Goal: Browse casually: Explore the website without a specific task or goal

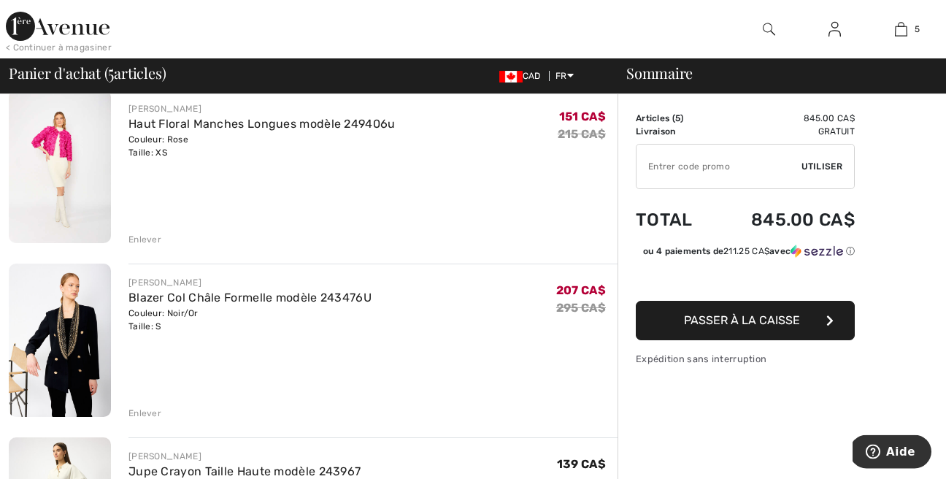
scroll to position [83, 0]
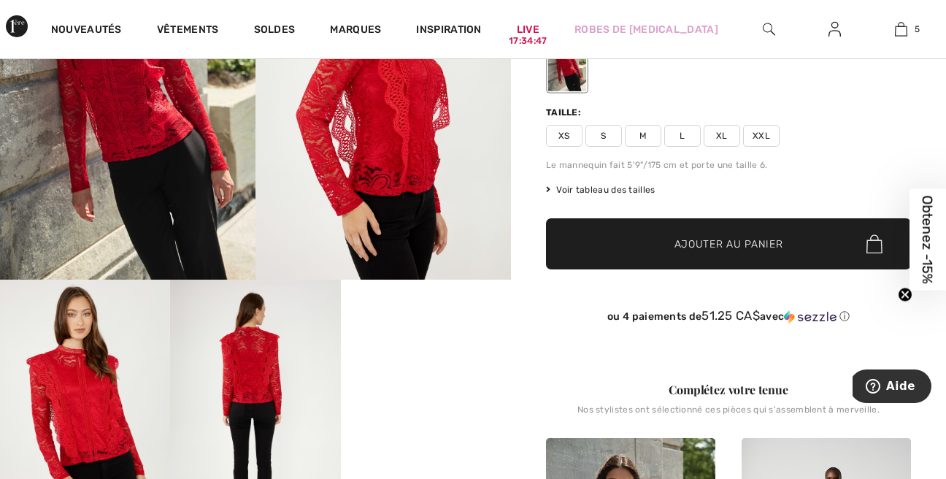
scroll to position [333, 0]
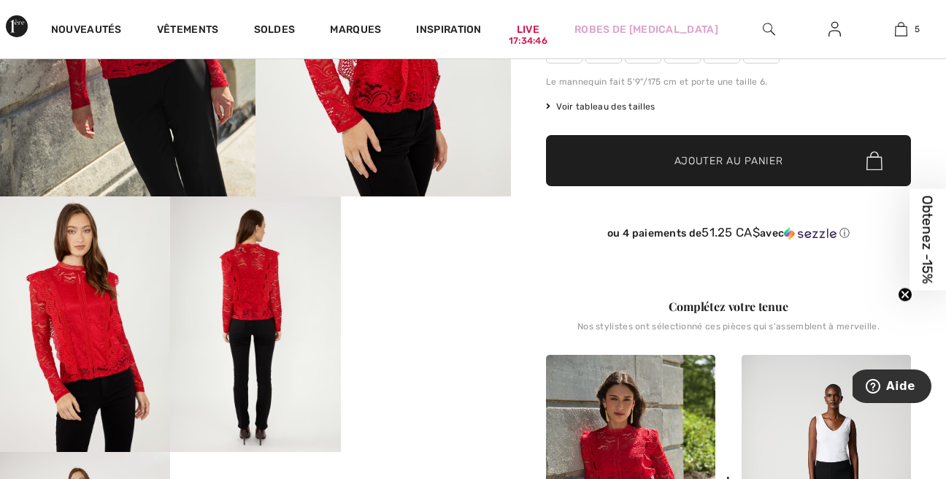
click at [579, 105] on span "Voir tableau des tailles" at bounding box center [600, 106] width 109 height 13
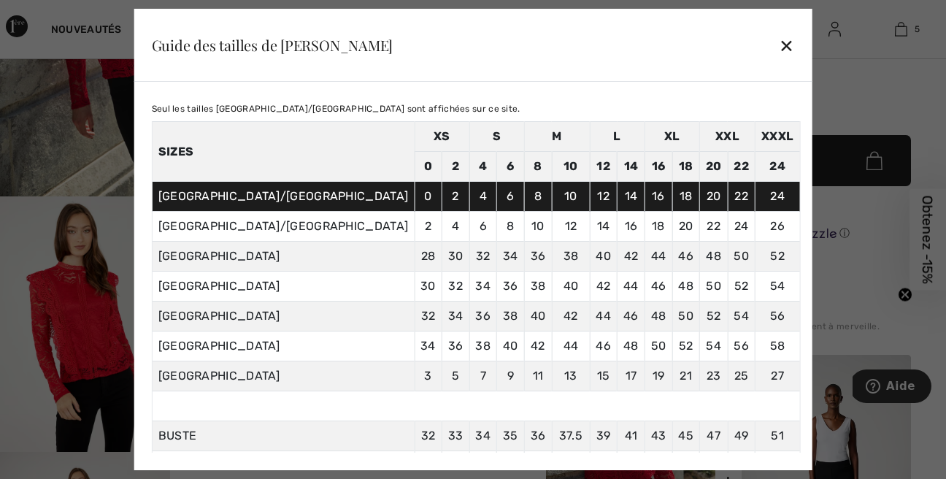
scroll to position [0, 0]
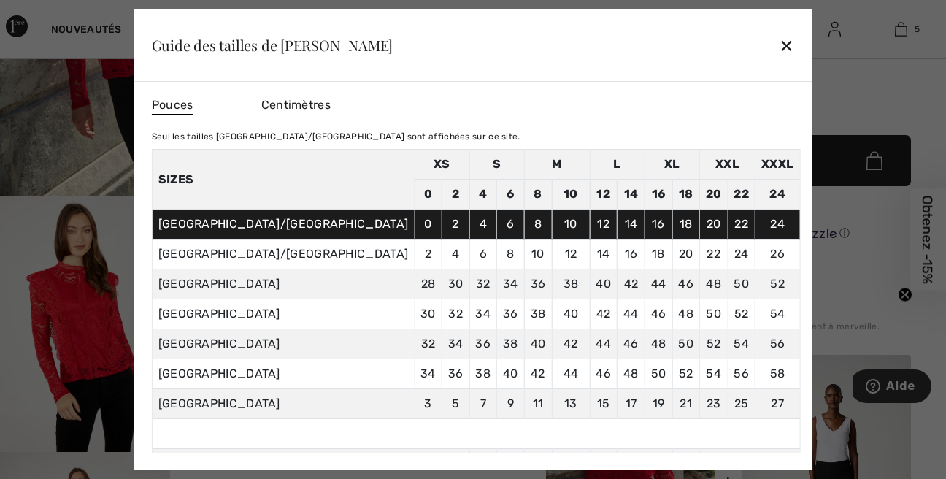
click at [331, 107] on span "Centimètres" at bounding box center [295, 105] width 69 height 14
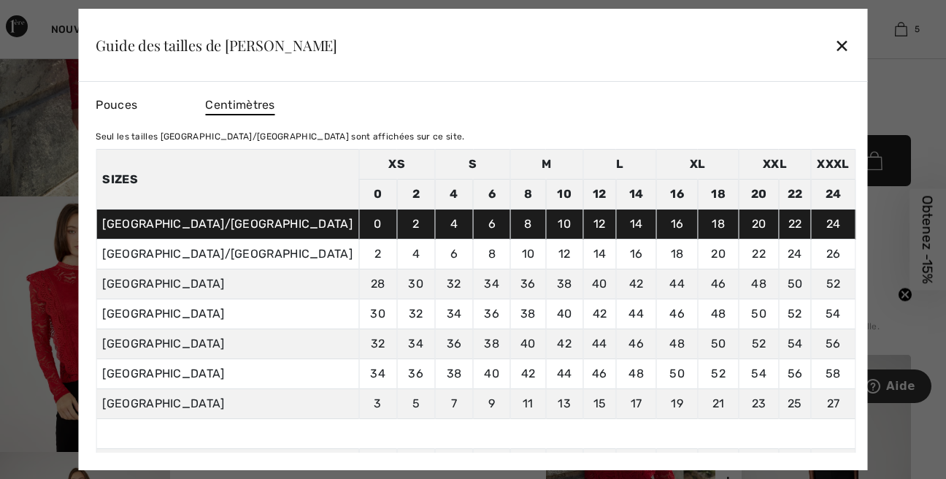
click at [137, 104] on span "Pouces" at bounding box center [117, 105] width 42 height 14
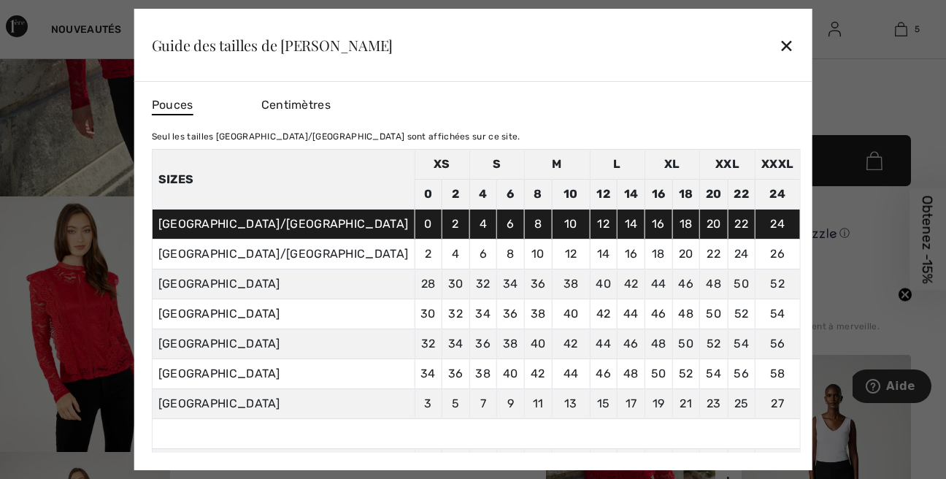
click at [779, 45] on div "✕" at bounding box center [786, 45] width 15 height 31
click at [704, 45] on div "Nouveautés Vêtements Soldes Marques Inspiration Live 17:33:08 Robes de bal 5 Aj…" at bounding box center [473, 29] width 946 height 58
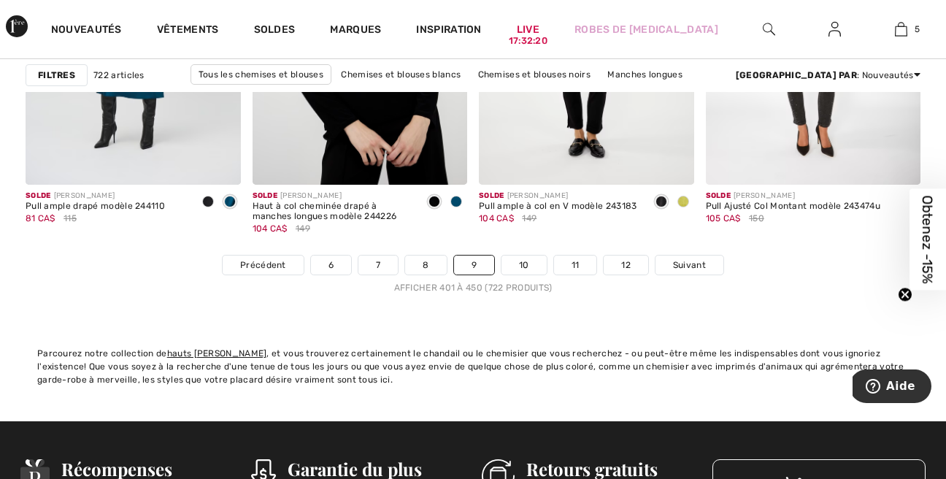
scroll to position [6156, 0]
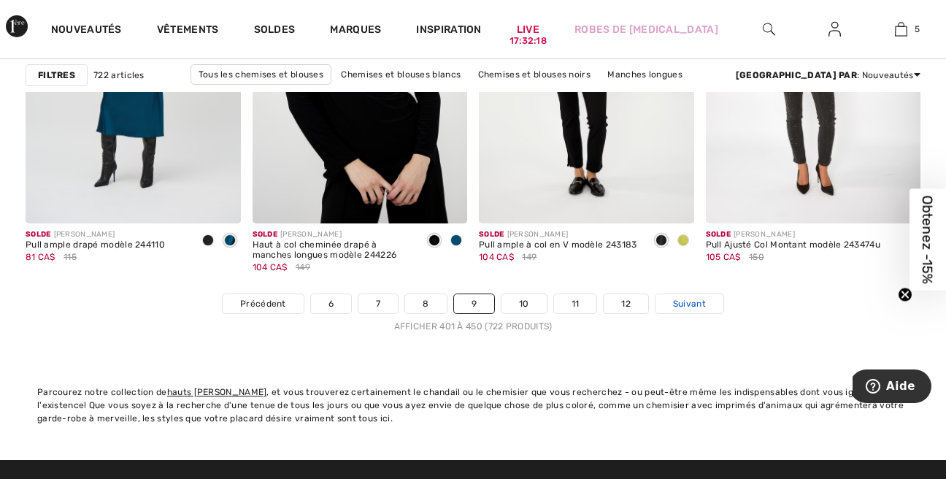
click at [684, 306] on span "Suivant" at bounding box center [689, 303] width 33 height 13
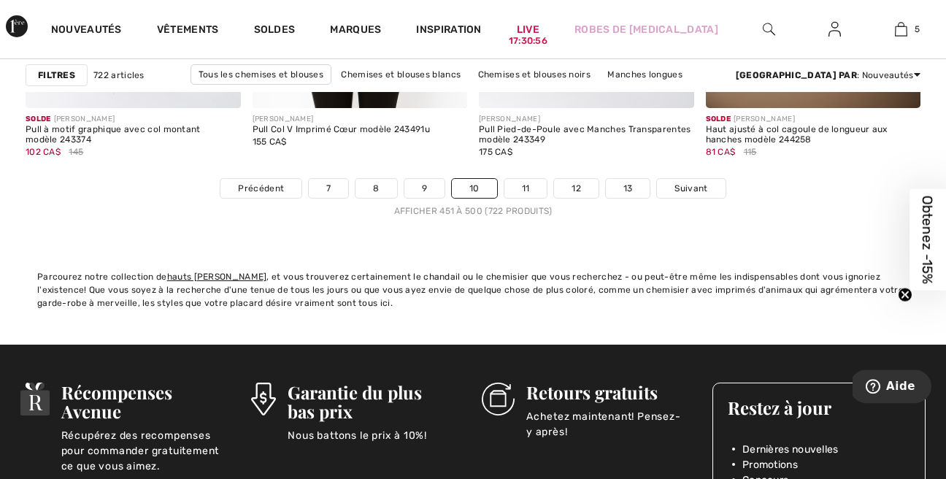
scroll to position [6239, 0]
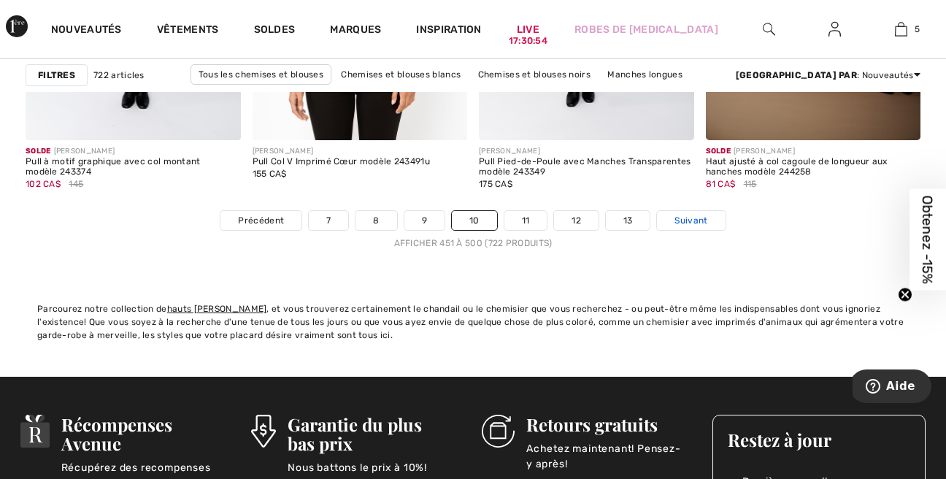
click at [705, 220] on span "Suivant" at bounding box center [690, 220] width 33 height 13
click at [704, 220] on span "Suivant" at bounding box center [690, 220] width 33 height 13
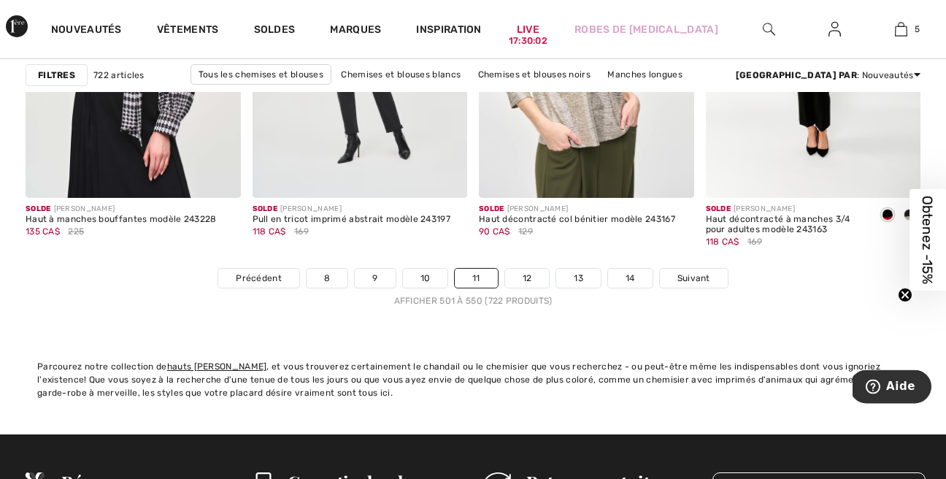
scroll to position [6156, 0]
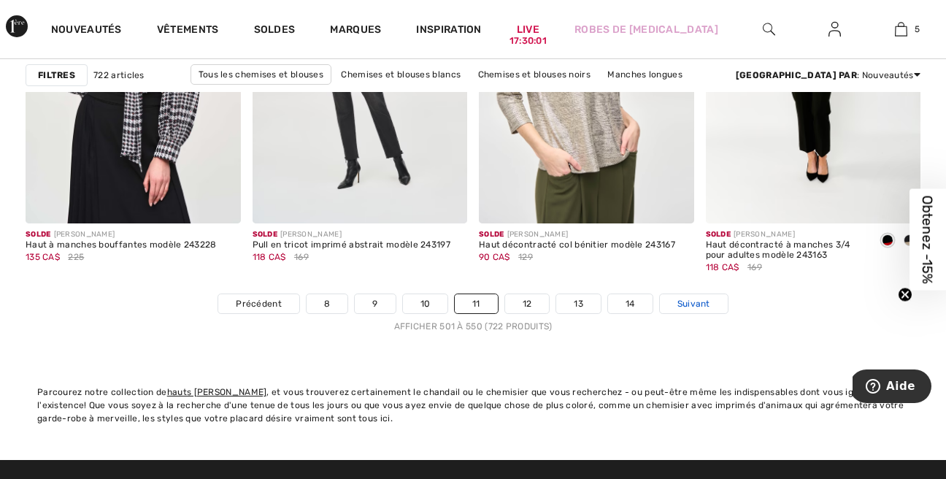
click at [703, 310] on span "Suivant" at bounding box center [693, 303] width 33 height 13
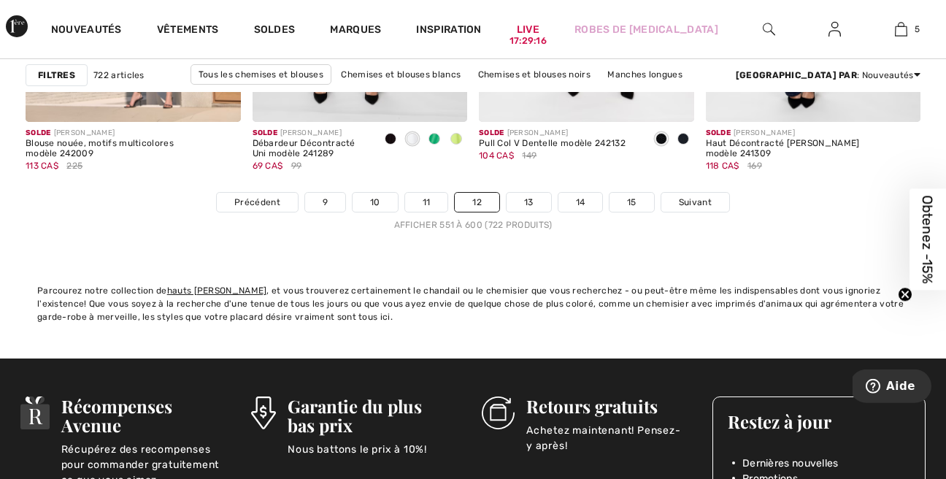
scroll to position [6322, 0]
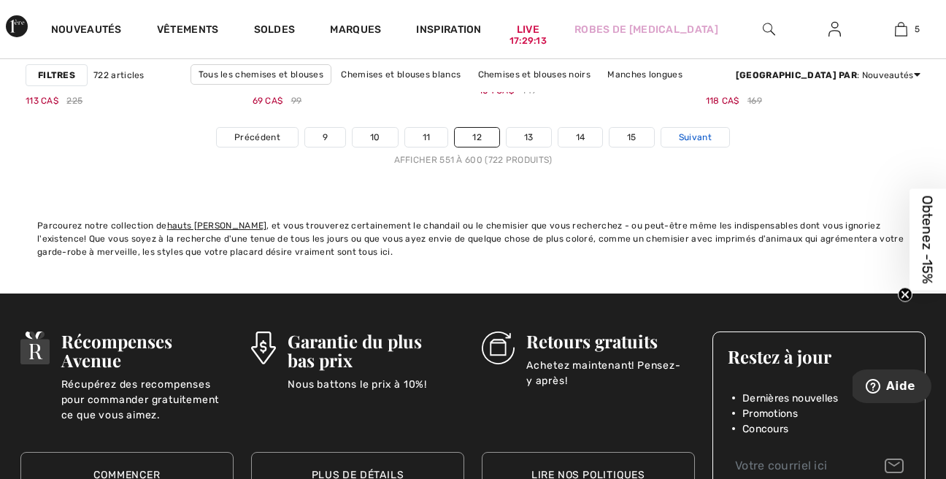
click at [687, 143] on span "Suivant" at bounding box center [695, 137] width 33 height 13
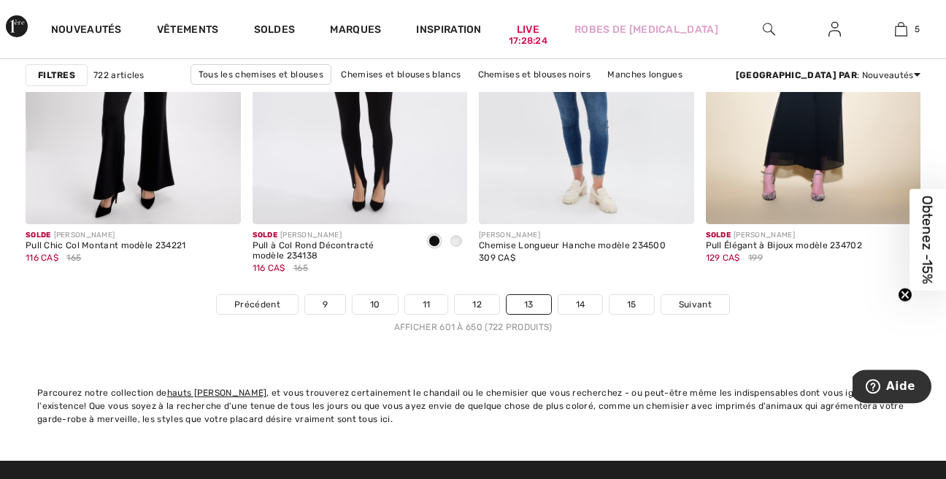
scroll to position [6156, 0]
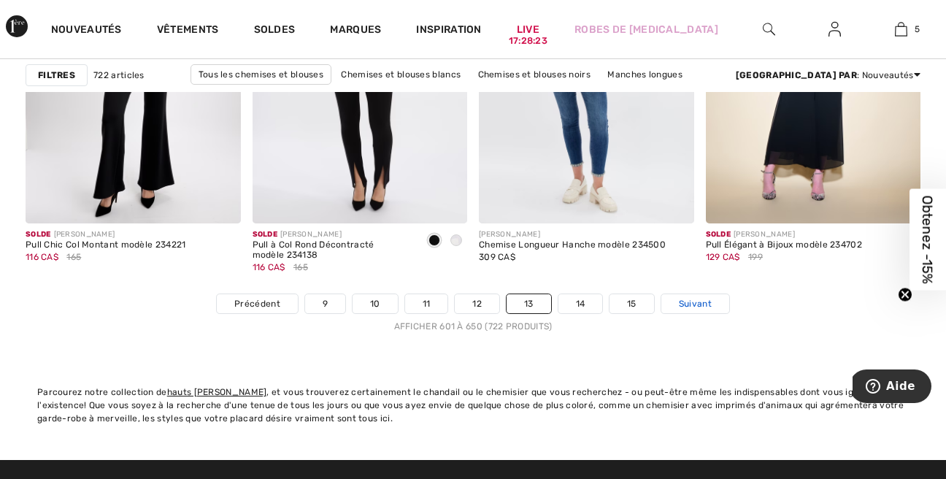
click at [699, 296] on link "Suivant" at bounding box center [695, 303] width 68 height 19
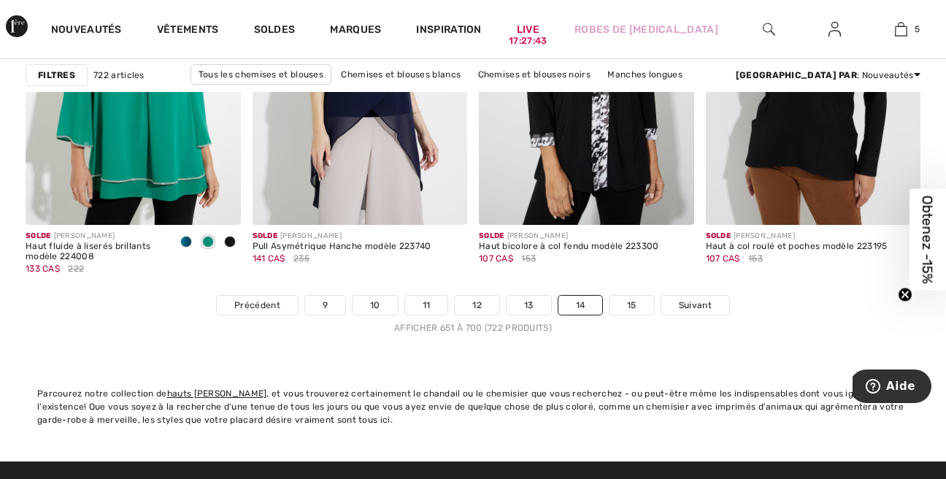
scroll to position [6156, 0]
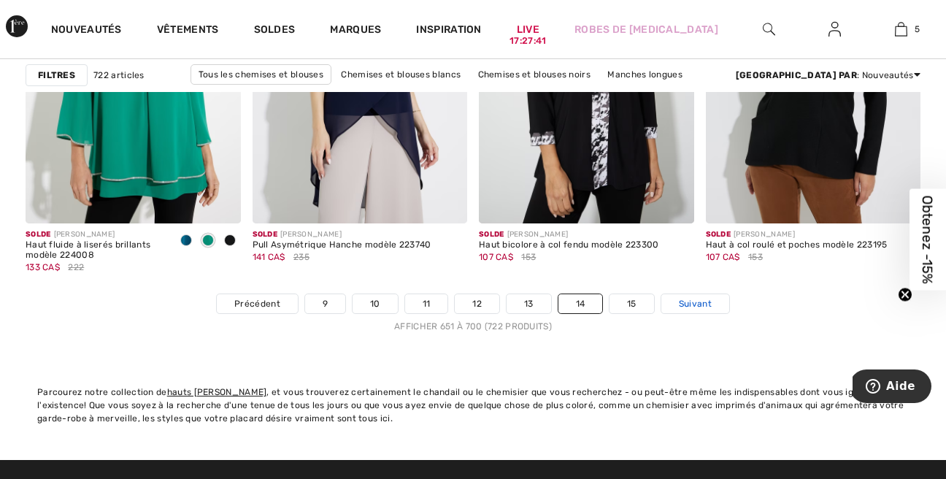
click at [687, 312] on link "Suivant" at bounding box center [695, 303] width 68 height 19
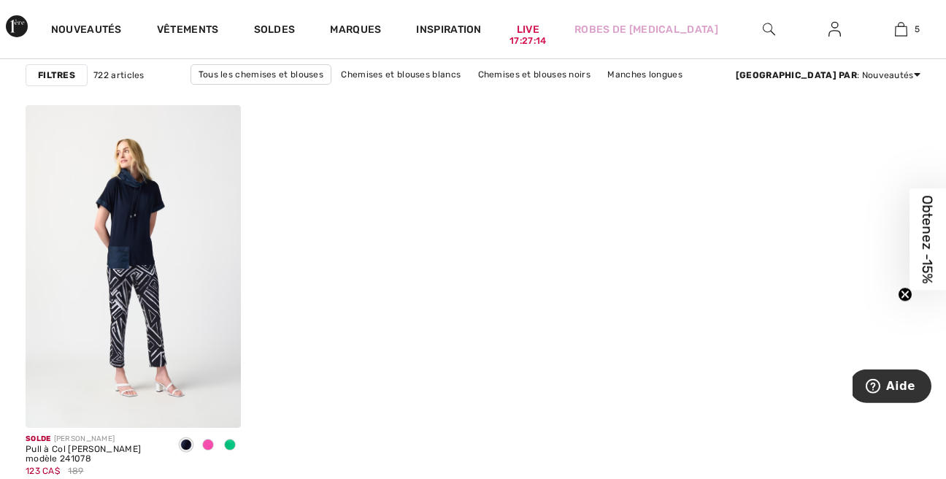
scroll to position [2745, 0]
click at [622, 25] on link "Robes de [MEDICAL_DATA]" at bounding box center [646, 29] width 144 height 15
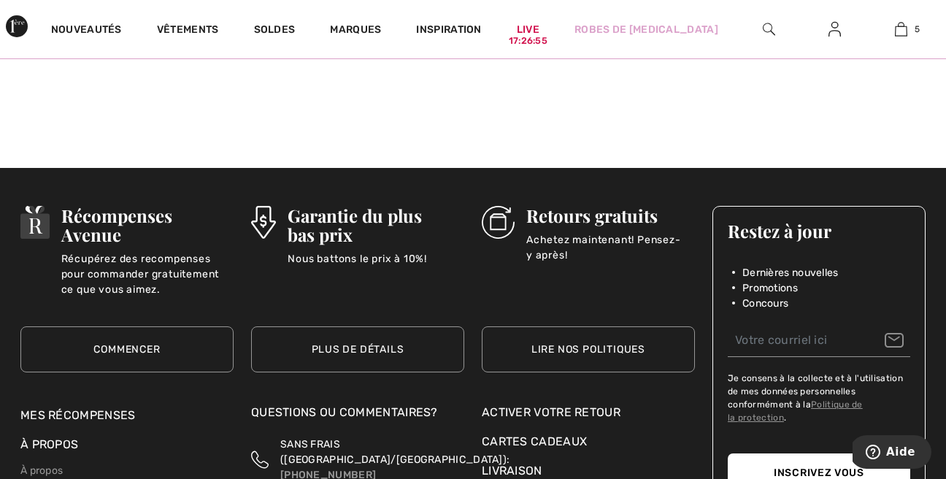
scroll to position [1248, 0]
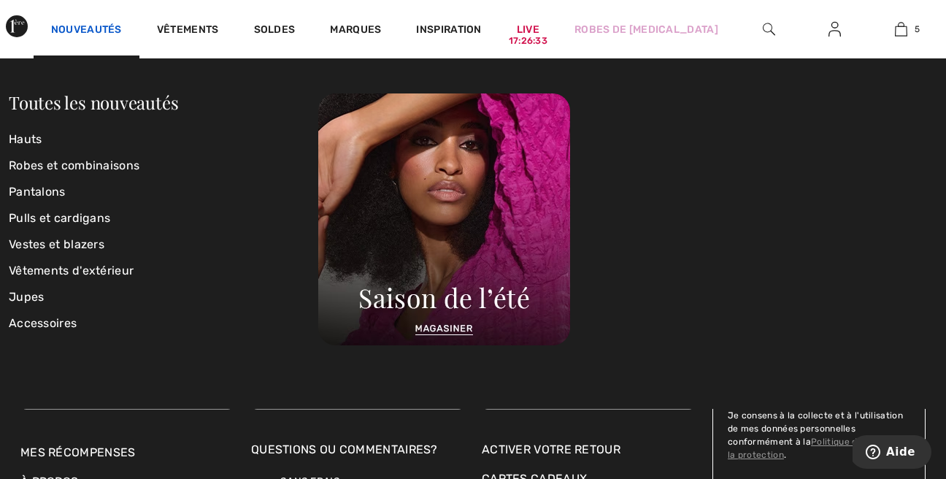
click at [108, 32] on link "Nouveautés" at bounding box center [86, 30] width 71 height 15
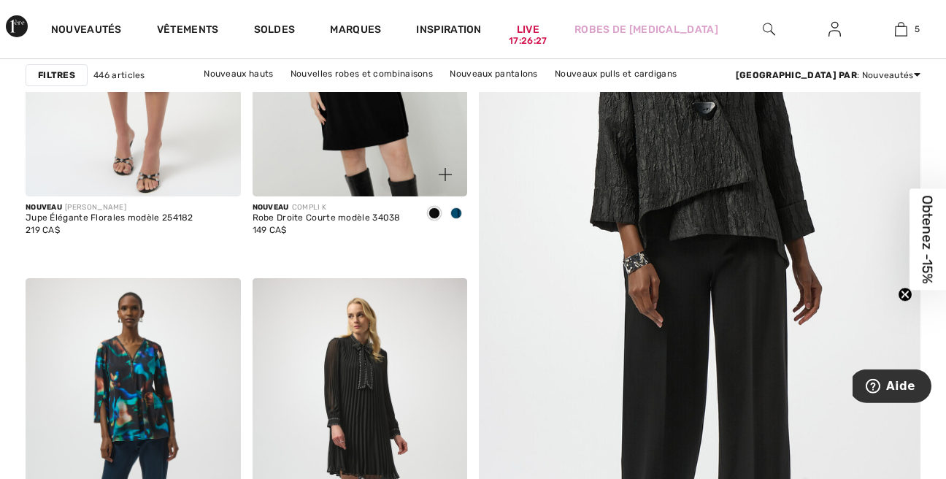
scroll to position [499, 0]
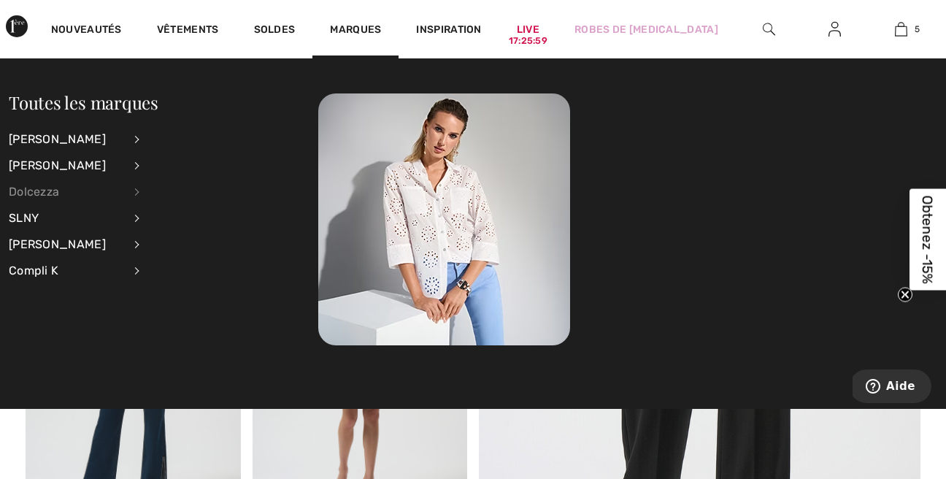
click at [44, 195] on div "Dolcezza" at bounding box center [66, 192] width 115 height 26
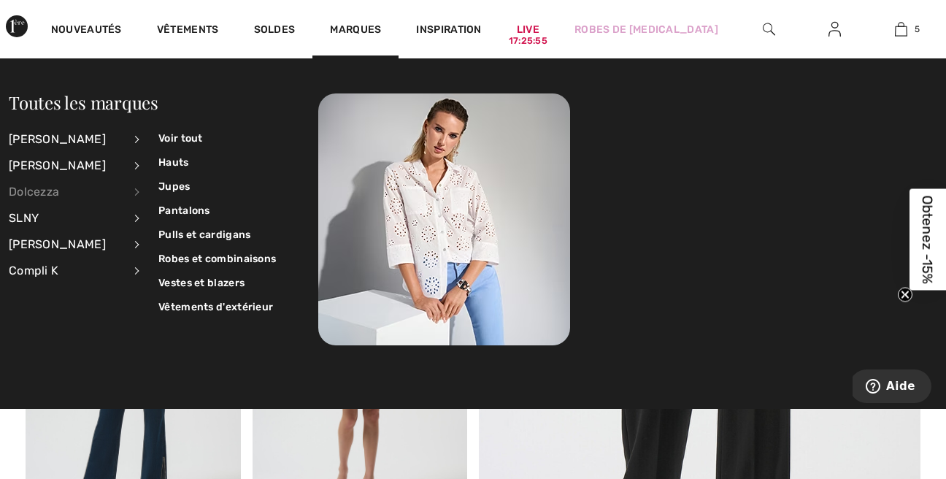
click at [153, 158] on li "Frank Lyman Voir tout Accessoires Hauts Jupes Pantalons Pulls et cardigans Robe…" at bounding box center [84, 166] width 150 height 26
click at [162, 158] on link "Hauts" at bounding box center [216, 162] width 117 height 24
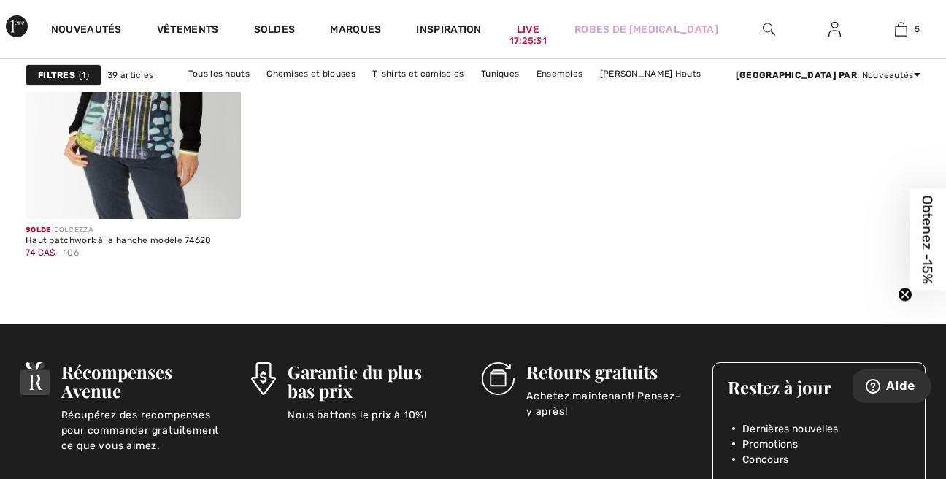
scroll to position [5158, 0]
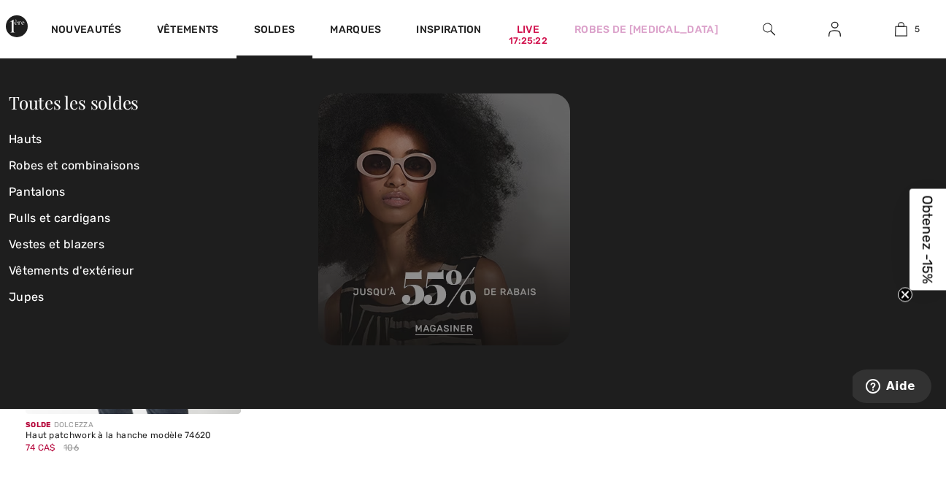
click at [427, 328] on img at bounding box center [444, 219] width 252 height 252
click at [428, 327] on img at bounding box center [444, 219] width 252 height 252
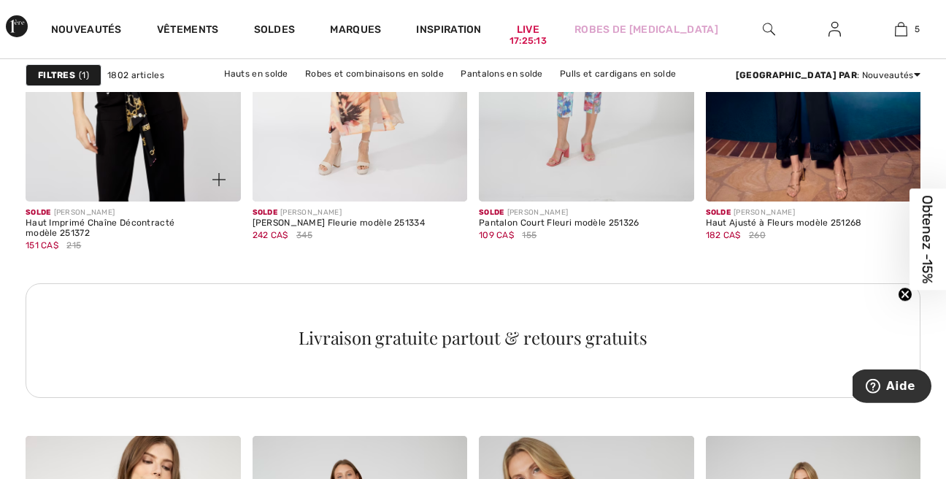
scroll to position [1497, 0]
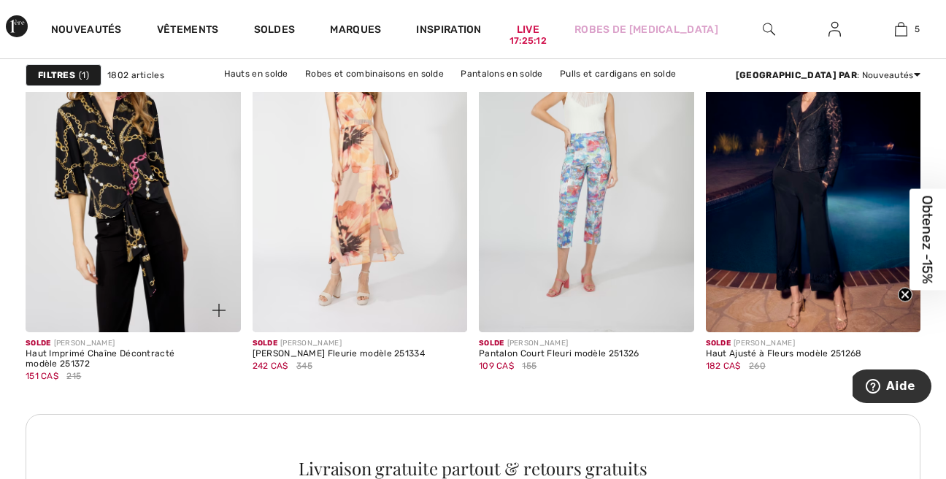
click at [113, 174] on img at bounding box center [133, 170] width 215 height 323
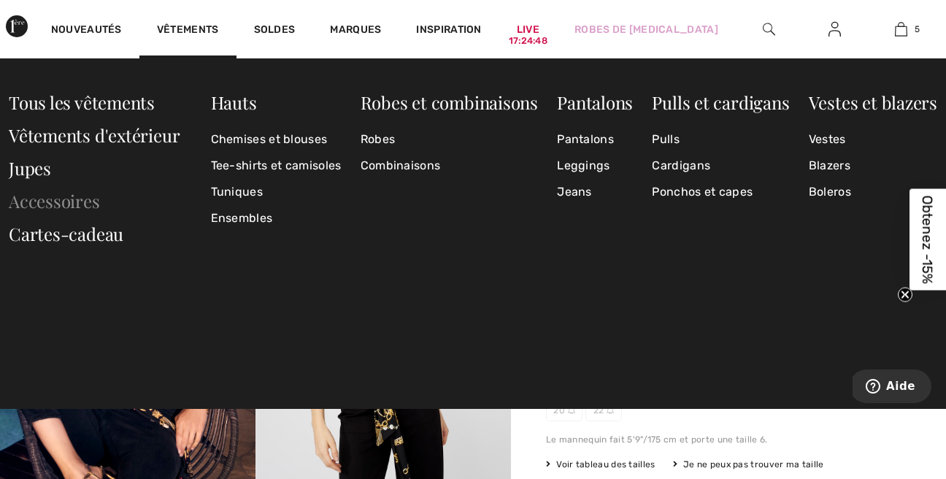
click at [43, 201] on link "Accessoires" at bounding box center [54, 200] width 91 height 23
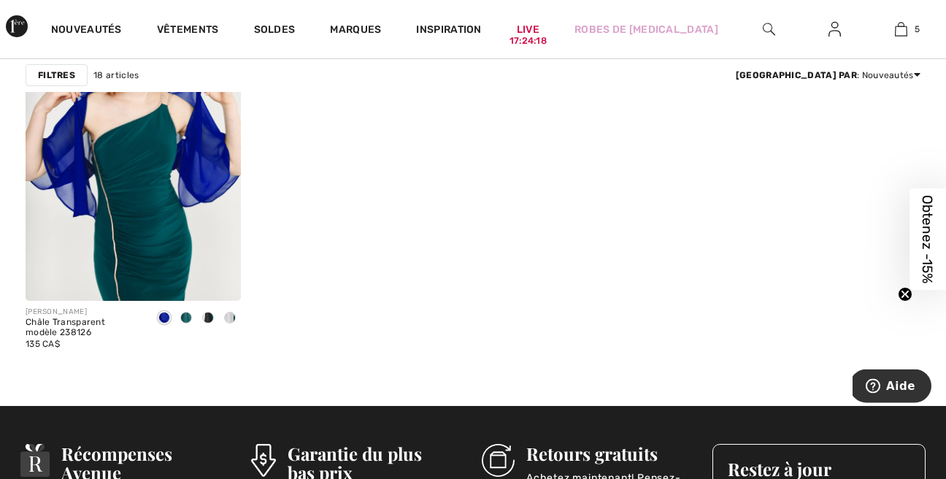
scroll to position [2246, 0]
